Goal: Find contact information: Find contact information

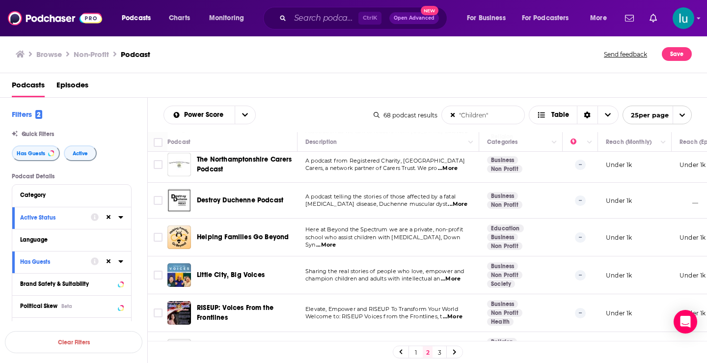
scroll to position [630, 0]
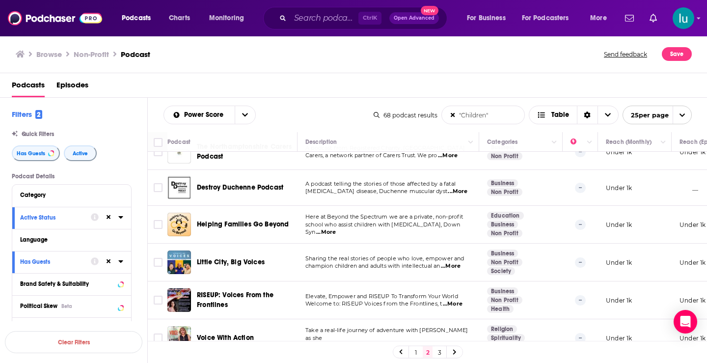
click at [460, 262] on span "...More" at bounding box center [451, 266] width 20 height 8
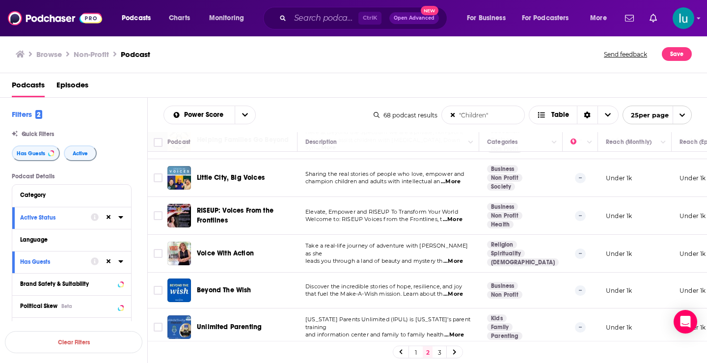
scroll to position [757, 0]
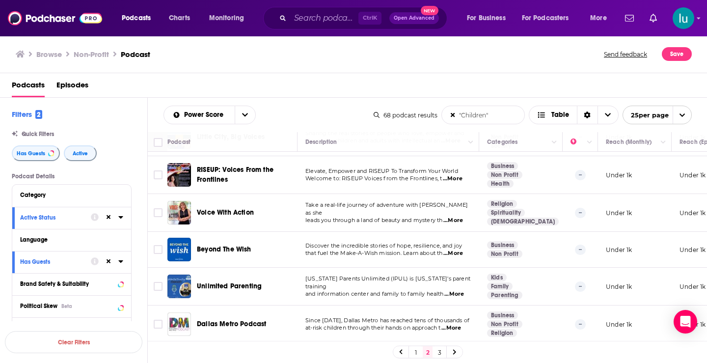
click at [454, 352] on icon at bounding box center [455, 352] width 4 height 6
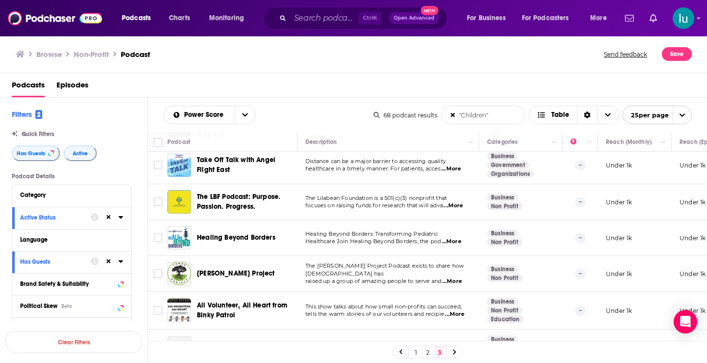
scroll to position [227, 0]
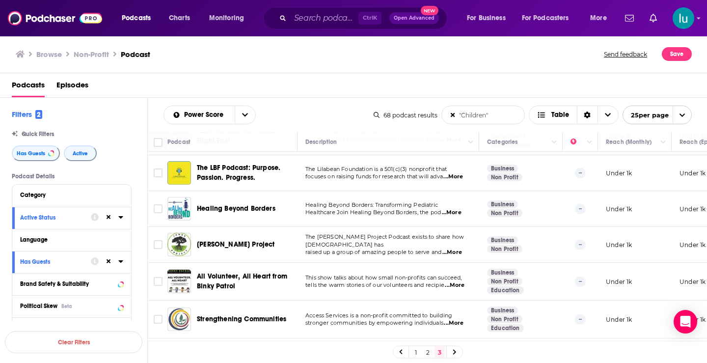
click at [461, 281] on span "...More" at bounding box center [455, 285] width 20 height 8
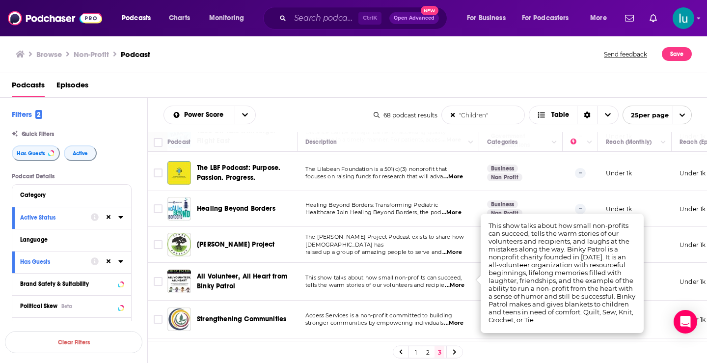
click at [461, 281] on span "...More" at bounding box center [455, 285] width 20 height 8
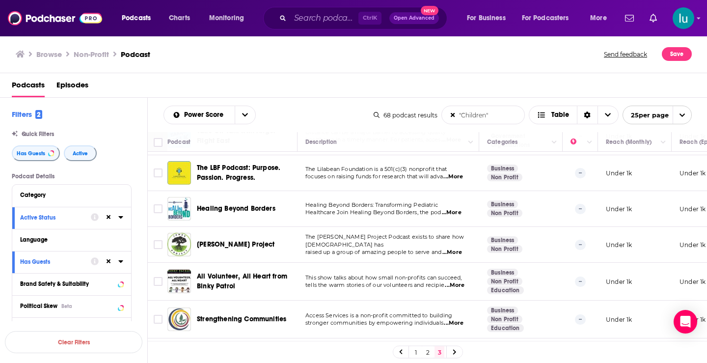
click at [458, 281] on span "...More" at bounding box center [455, 285] width 20 height 8
click at [459, 319] on span "...More" at bounding box center [454, 323] width 20 height 8
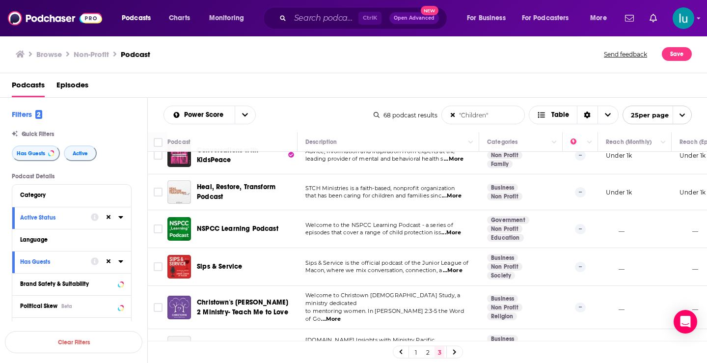
scroll to position [487, 0]
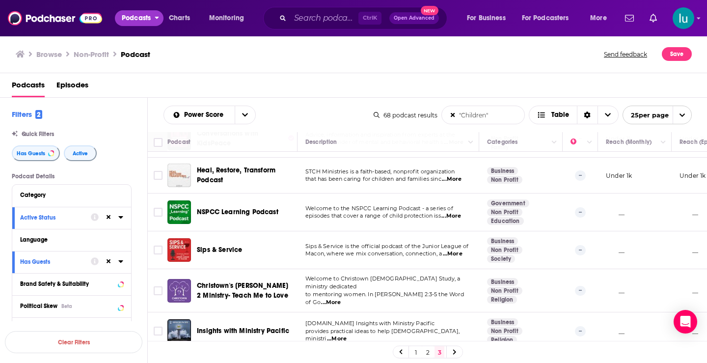
click at [132, 19] on span "Podcasts" at bounding box center [136, 18] width 29 height 14
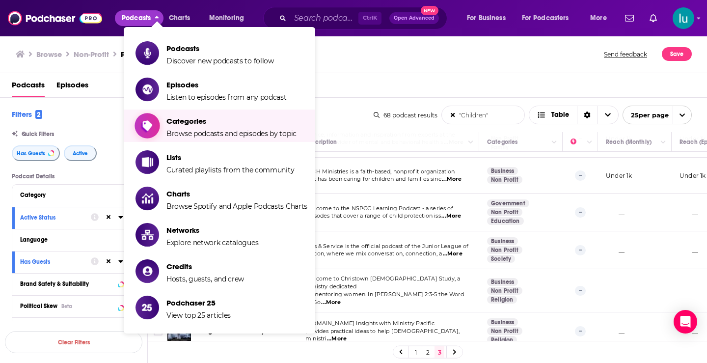
click at [187, 129] on span "Browse podcasts and episodes by topic" at bounding box center [231, 133] width 130 height 9
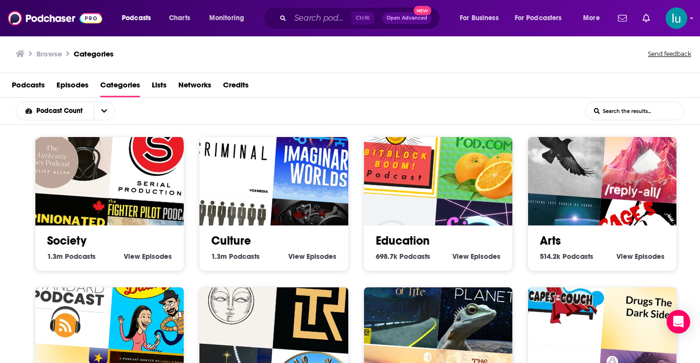
click at [268, 185] on img "Criminal" at bounding box center [231, 150] width 95 height 95
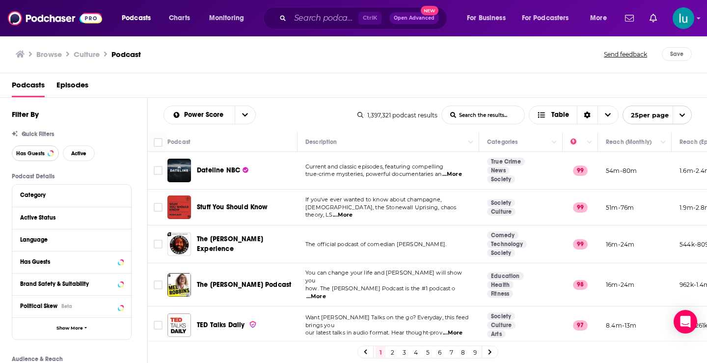
click at [22, 151] on span "Has Guests" at bounding box center [30, 153] width 28 height 5
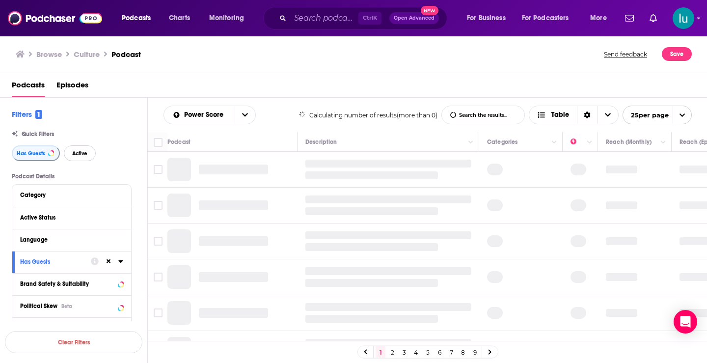
click at [81, 154] on span "Active" at bounding box center [79, 153] width 15 height 5
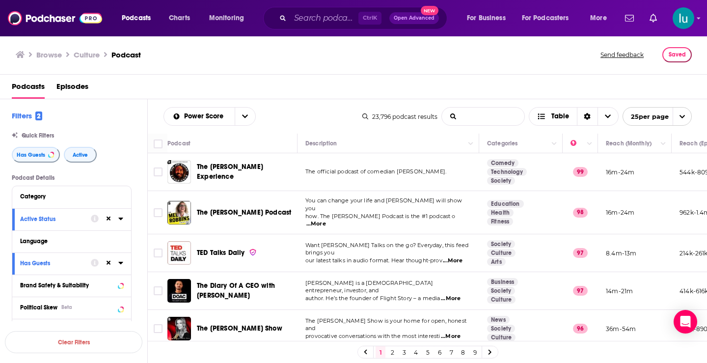
click at [459, 117] on input "List Search Input" at bounding box center [483, 117] width 82 height 18
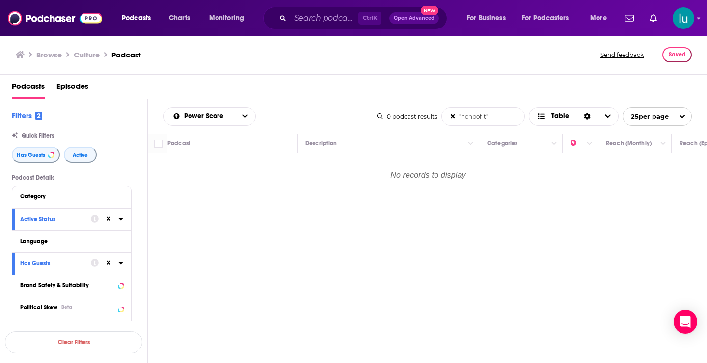
click at [476, 118] on input ""nonpofit"" at bounding box center [483, 117] width 82 height 18
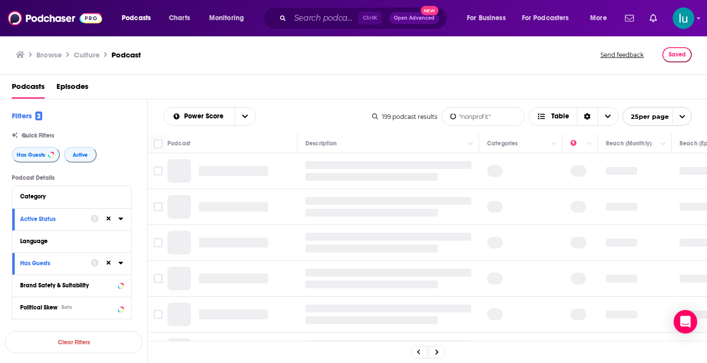
type input ""nonprofit""
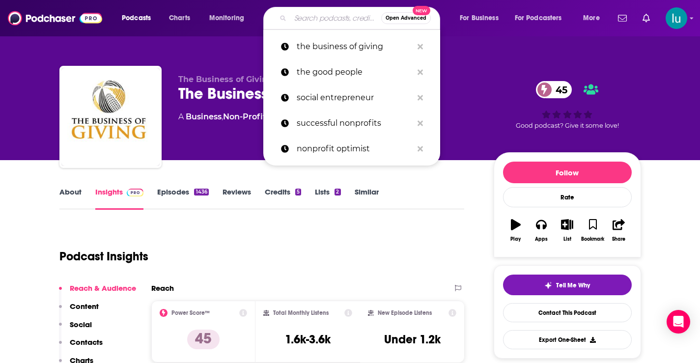
click at [312, 16] on input "Search podcasts, credits, & more..." at bounding box center [335, 18] width 91 height 16
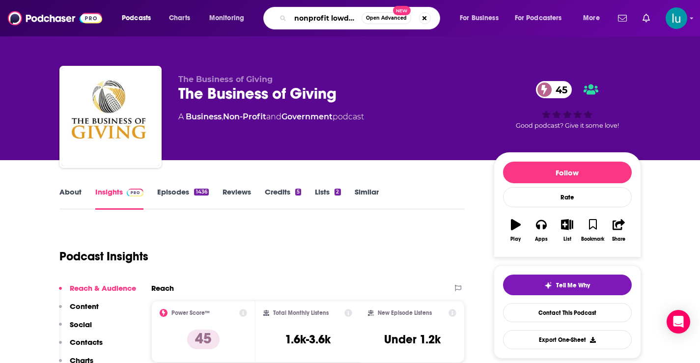
scroll to position [0, 7]
type input "nonprofit lowdown"
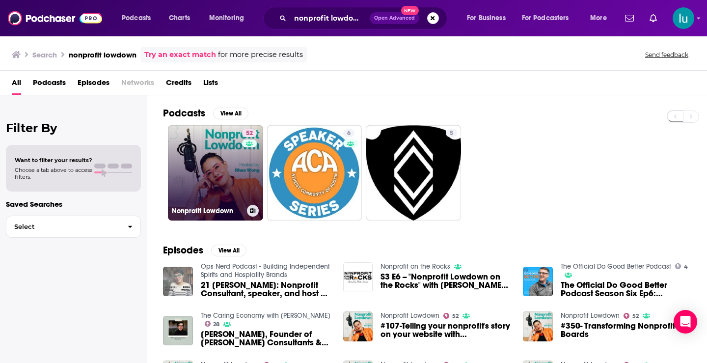
click at [216, 162] on link "52 Nonprofit Lowdown" at bounding box center [215, 172] width 95 height 95
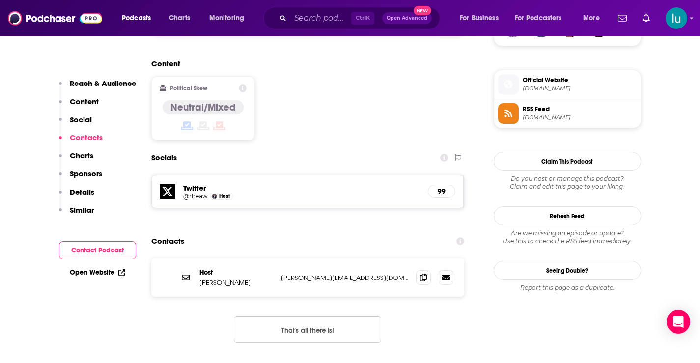
scroll to position [778, 0]
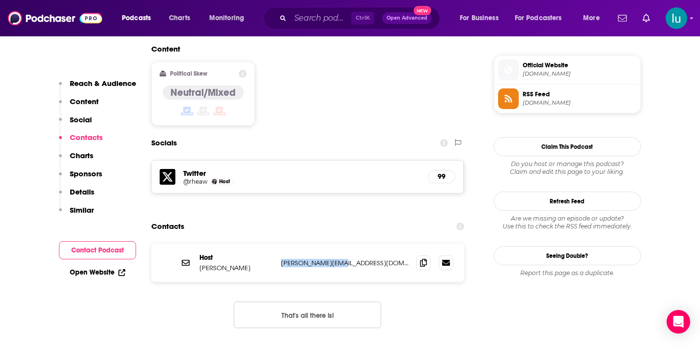
drag, startPoint x: 349, startPoint y: 203, endPoint x: 278, endPoint y: 201, distance: 70.7
click at [278, 243] on div "Host Rhea Wong [EMAIL_ADDRESS][DOMAIN_NAME] [PERSON_NAME][EMAIL_ADDRESS][DOMAIN…" at bounding box center [307, 262] width 313 height 38
copy p "[PERSON_NAME][EMAIL_ADDRESS][DOMAIN_NAME]"
click at [313, 13] on input "Search podcasts, credits, & more..." at bounding box center [320, 18] width 61 height 16
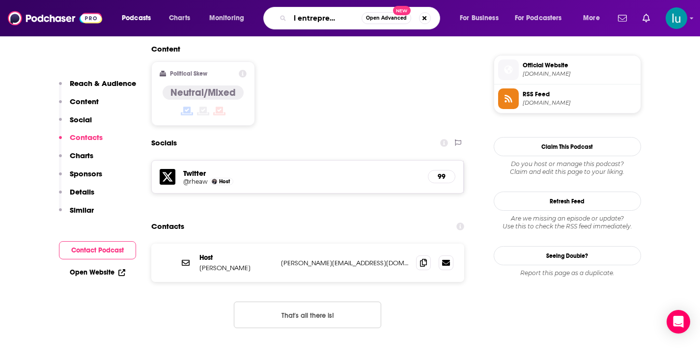
scroll to position [0, 24]
type input "social entrepreneurship & Innovation"
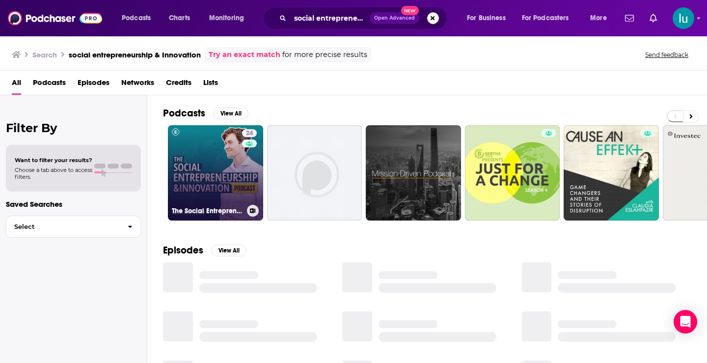
click at [208, 169] on link "24 The Social Entrepreneurship & Innovation Podcast" at bounding box center [215, 172] width 95 height 95
